Goal: Task Accomplishment & Management: Complete application form

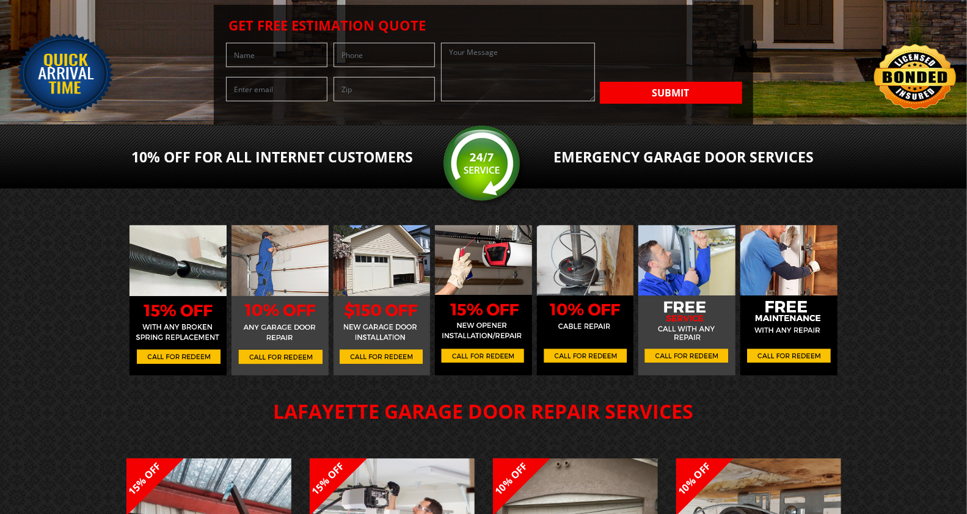
scroll to position [203, 0]
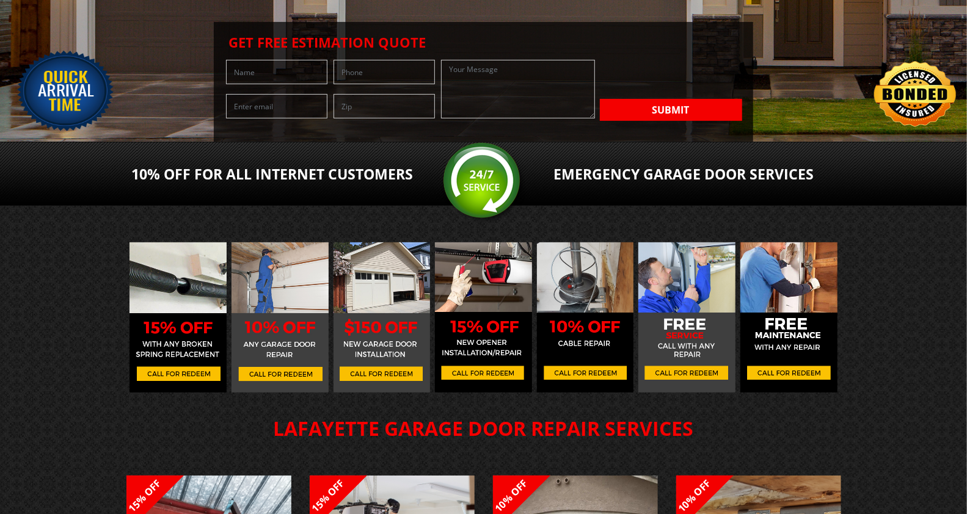
drag, startPoint x: 247, startPoint y: 351, endPoint x: 244, endPoint y: 345, distance: 6.6
click at [246, 60] on form "Submit" at bounding box center [484, 60] width 528 height 0
drag, startPoint x: 197, startPoint y: 290, endPoint x: 202, endPoint y: 296, distance: 8.3
click at [334, 119] on input "text" at bounding box center [384, 106] width 101 height 24
type input "60174"
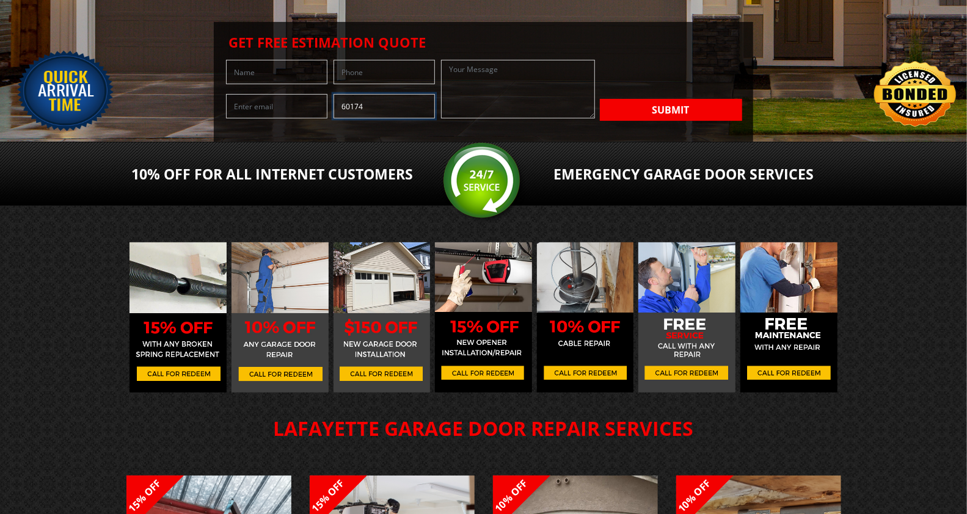
type input "[PERSON_NAME]"
type input "6303492809"
type input "[PERSON_NAME][EMAIL_ADDRESS][DOMAIN_NAME]"
click at [441, 119] on textarea at bounding box center [517, 89] width 153 height 59
paste textarea "Hi, Your business now has the opportunity to eliminate thousands in credit card…"
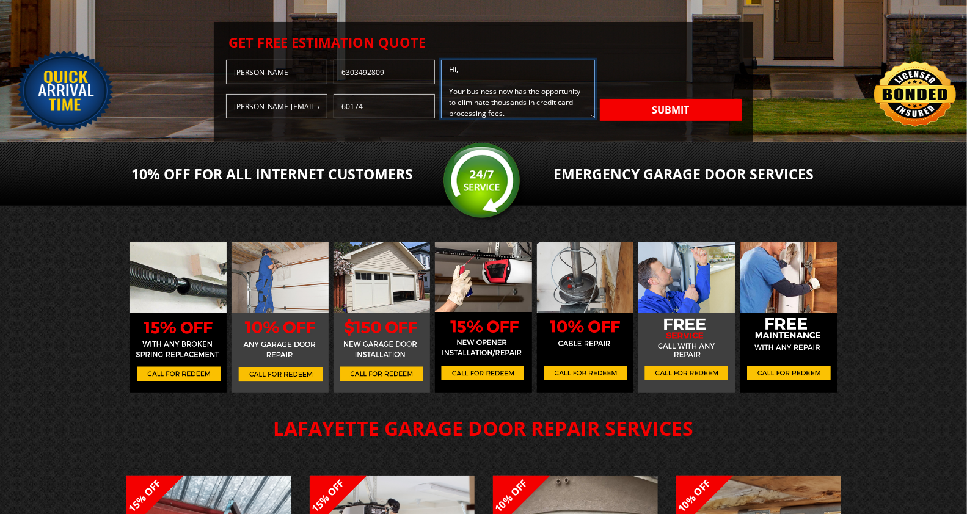
scroll to position [200, 0]
type textarea "Hi, Your business now has the opportunity to eliminate thousands in credit card…"
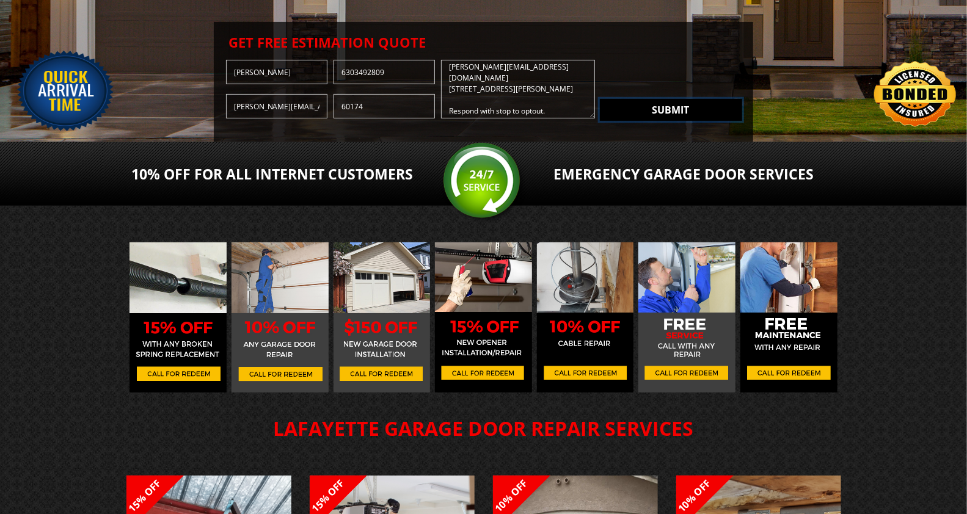
click at [600, 121] on button "Submit" at bounding box center [671, 110] width 142 height 22
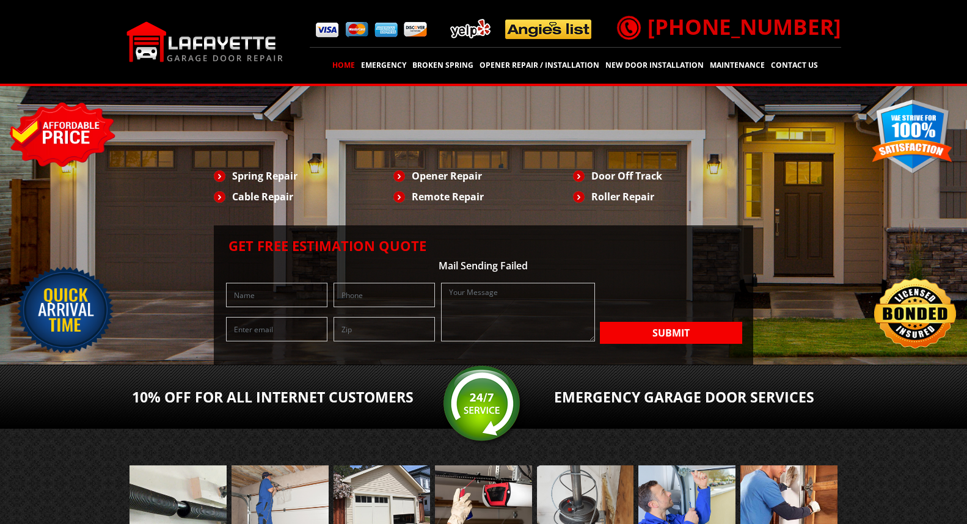
click at [226, 283] on input "text" at bounding box center [276, 295] width 101 height 24
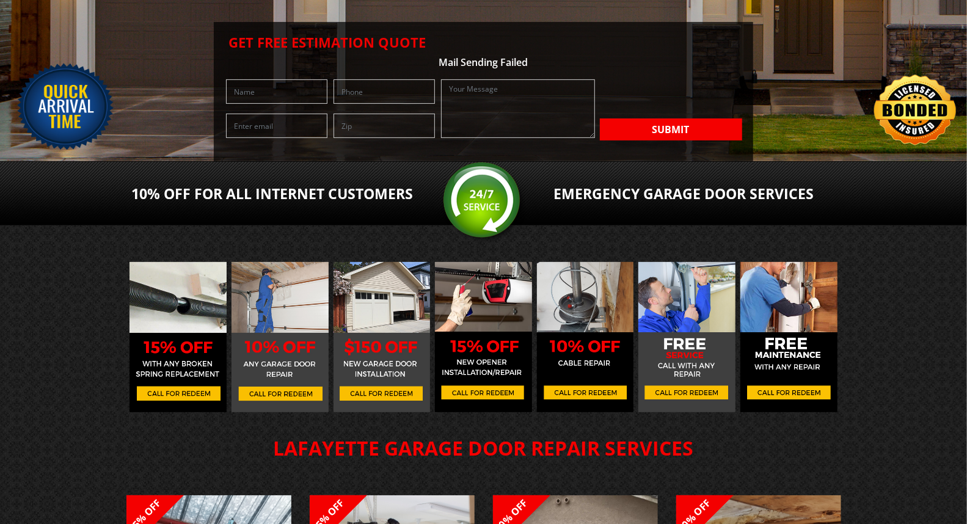
type input "[PERSON_NAME]"
type input "6303492809"
type input "[PERSON_NAME][EMAIL_ADDRESS][DOMAIN_NAME]"
type input "60174"
click at [441, 138] on textarea at bounding box center [517, 108] width 153 height 59
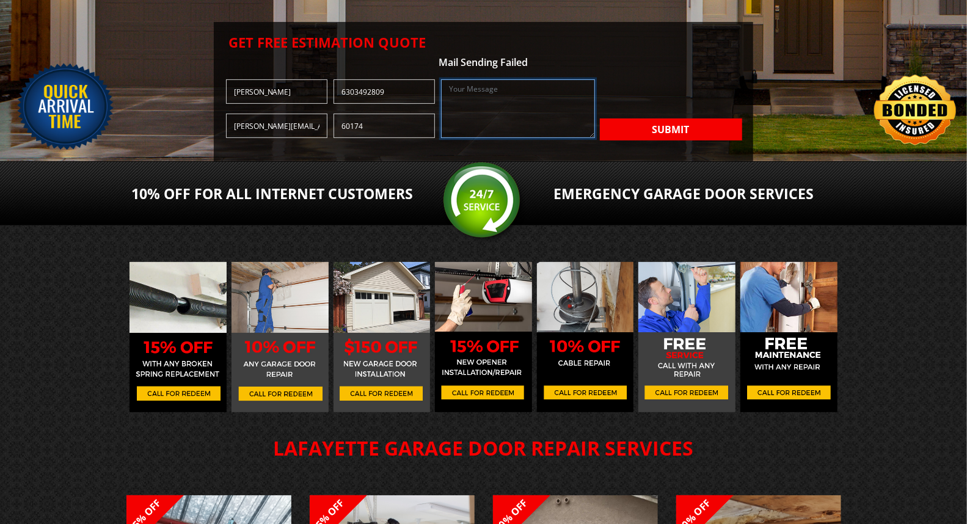
paste textarea "Hi, Your business now has the opportunity to eliminate thousands in credit card…"
type textarea "Hi, Your business now has the opportunity to eliminate thousands in credit card…"
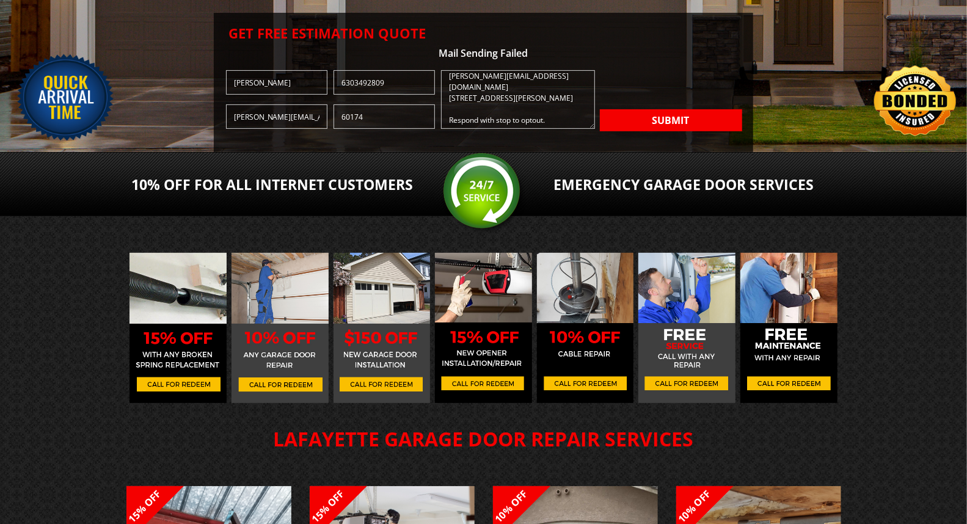
scroll to position [218, 0]
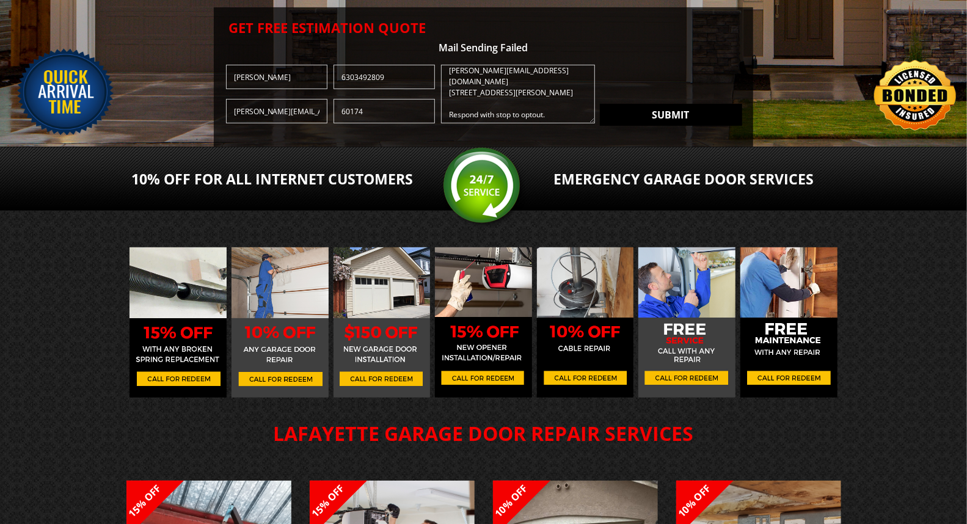
click at [600, 134] on div "0cAFcWeA7JtelrWK-I1w07YKhmO7dVvX4TubLbLAb_kFxRyaqWNbYTEPRyiN6npBHpe1zLMHNeZ9wQU…" at bounding box center [671, 100] width 142 height 70
click at [600, 126] on button "Submit" at bounding box center [671, 115] width 142 height 22
